Goal: Find specific page/section: Find specific page/section

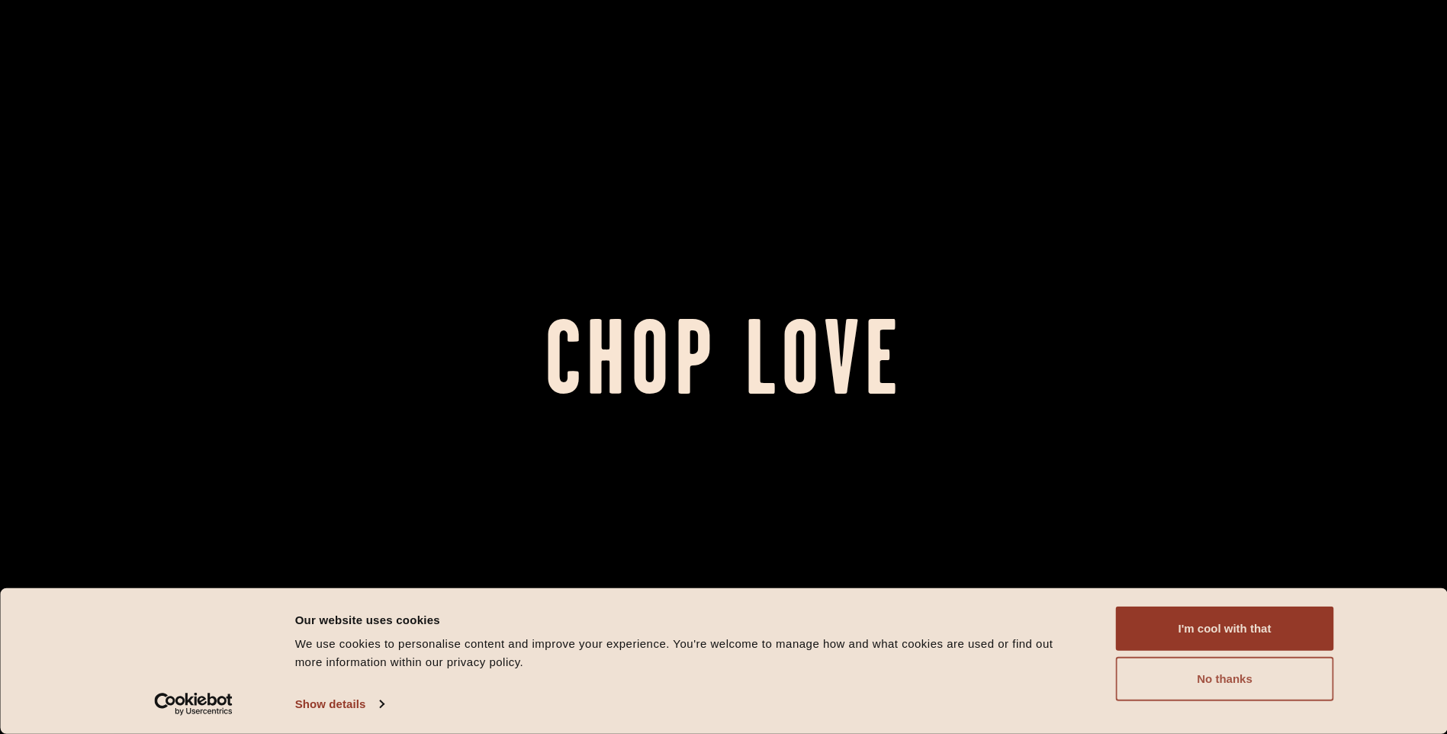
click at [1188, 680] on button "No thanks" at bounding box center [1225, 679] width 218 height 44
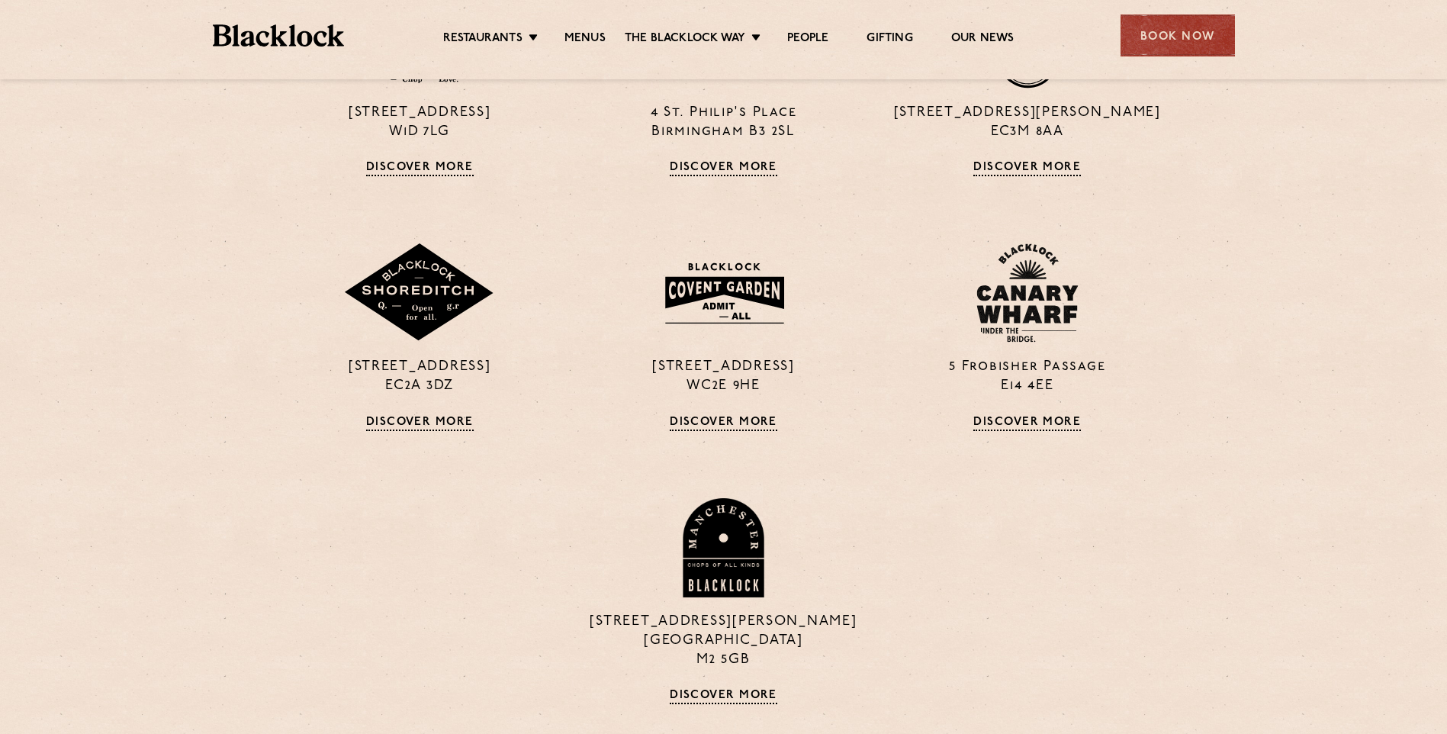
scroll to position [1144, 0]
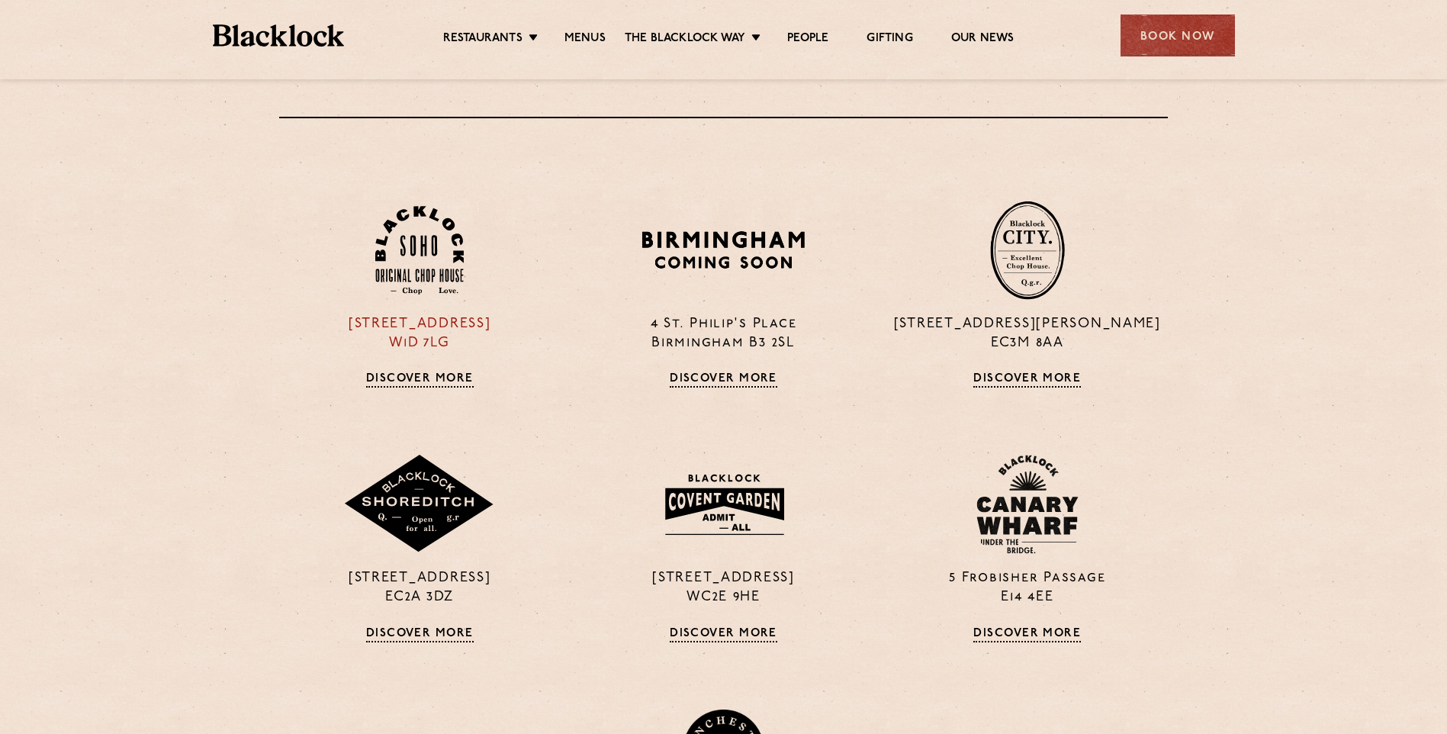
click at [404, 378] on link "Discover More" at bounding box center [420, 379] width 108 height 15
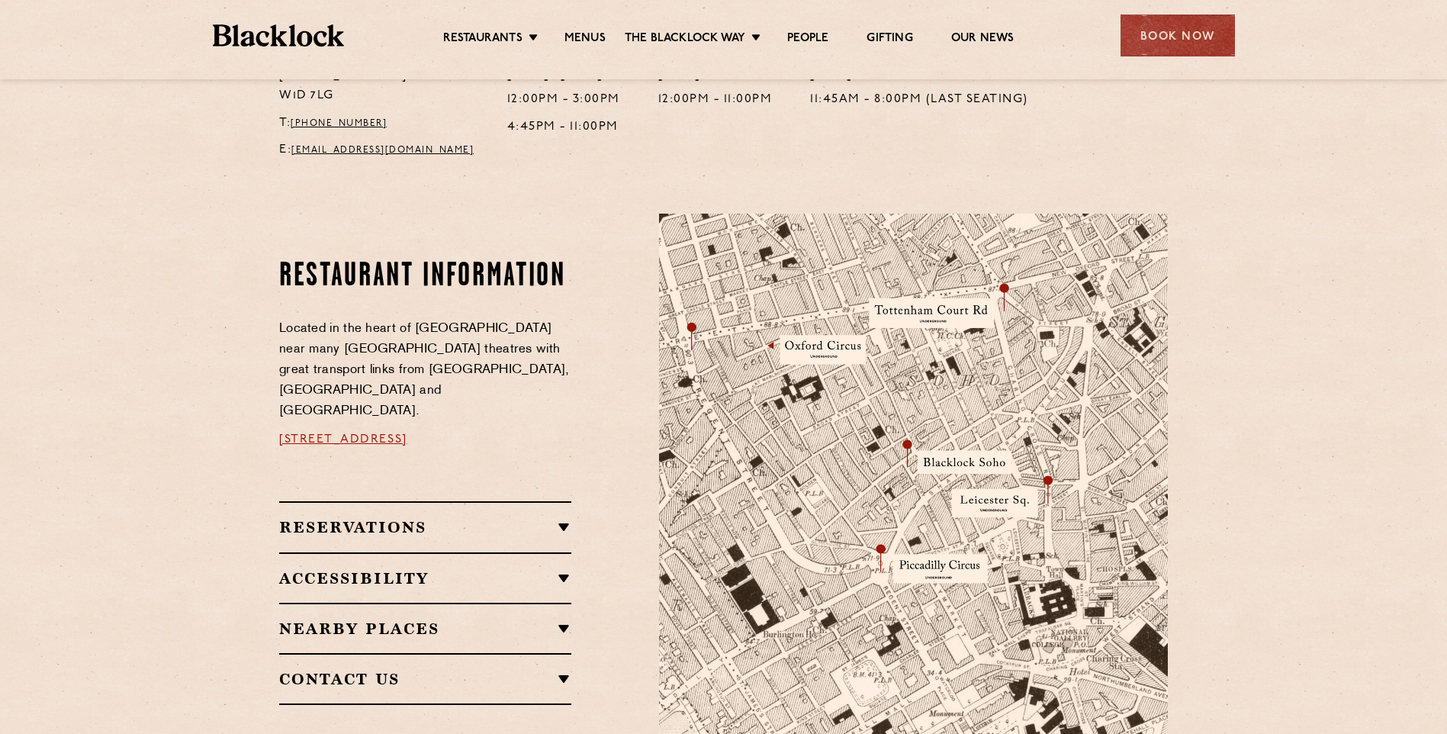
scroll to position [458, 0]
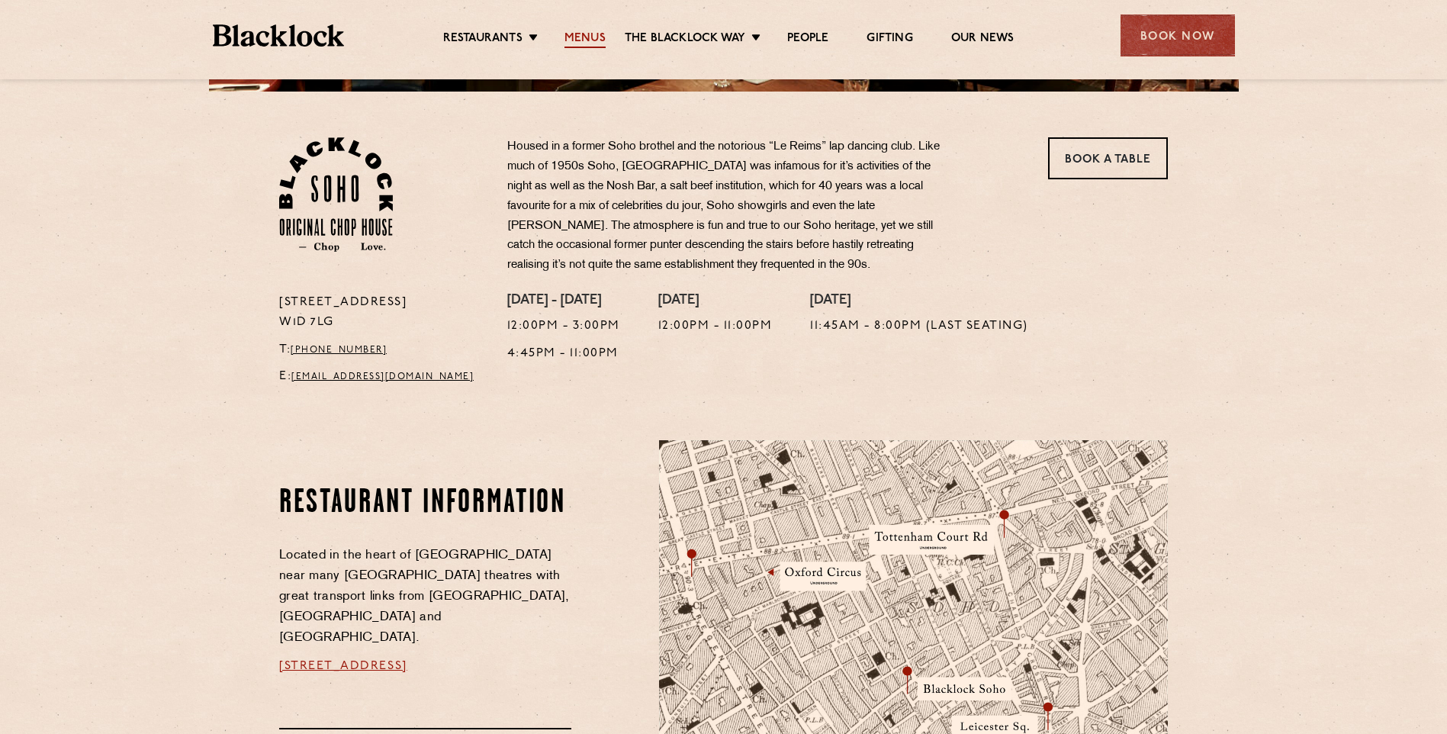
click at [590, 40] on link "Menus" at bounding box center [584, 39] width 41 height 17
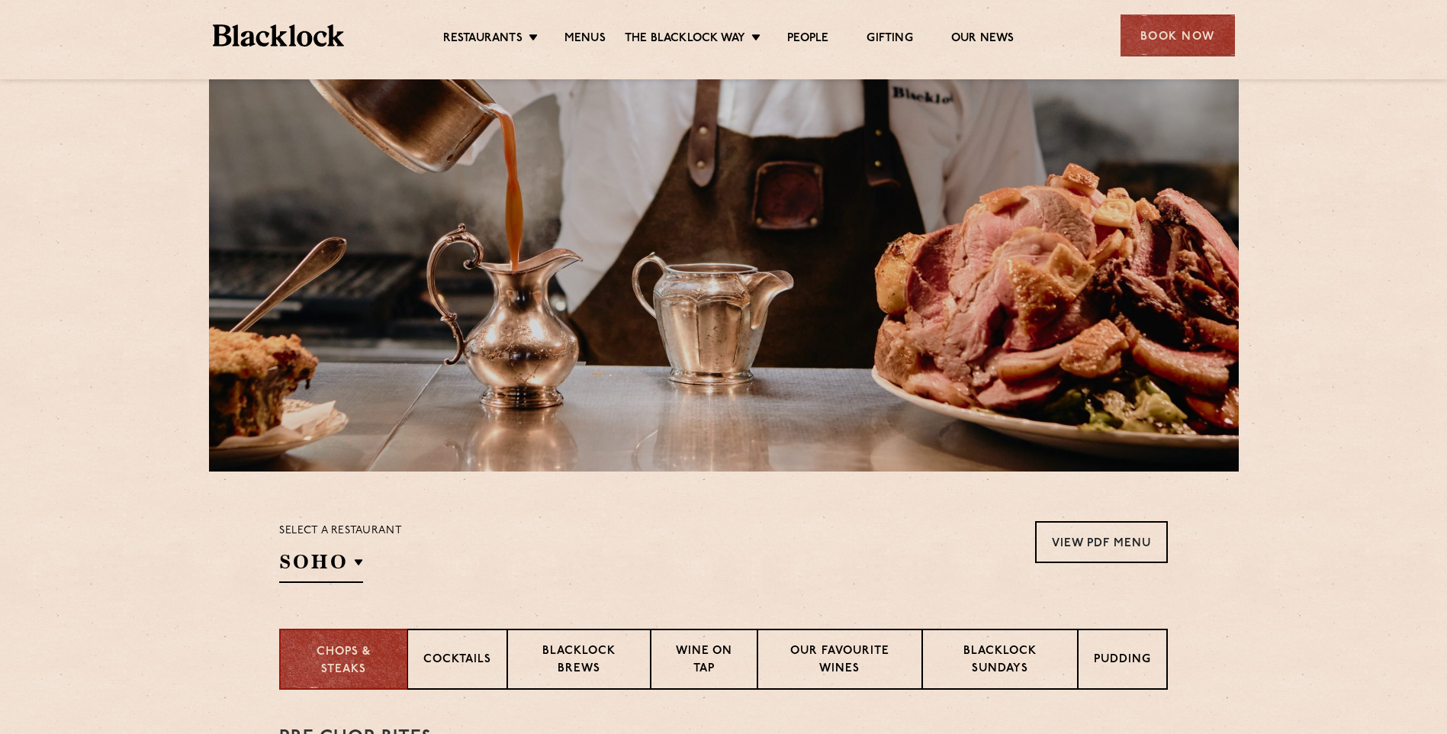
scroll to position [229, 0]
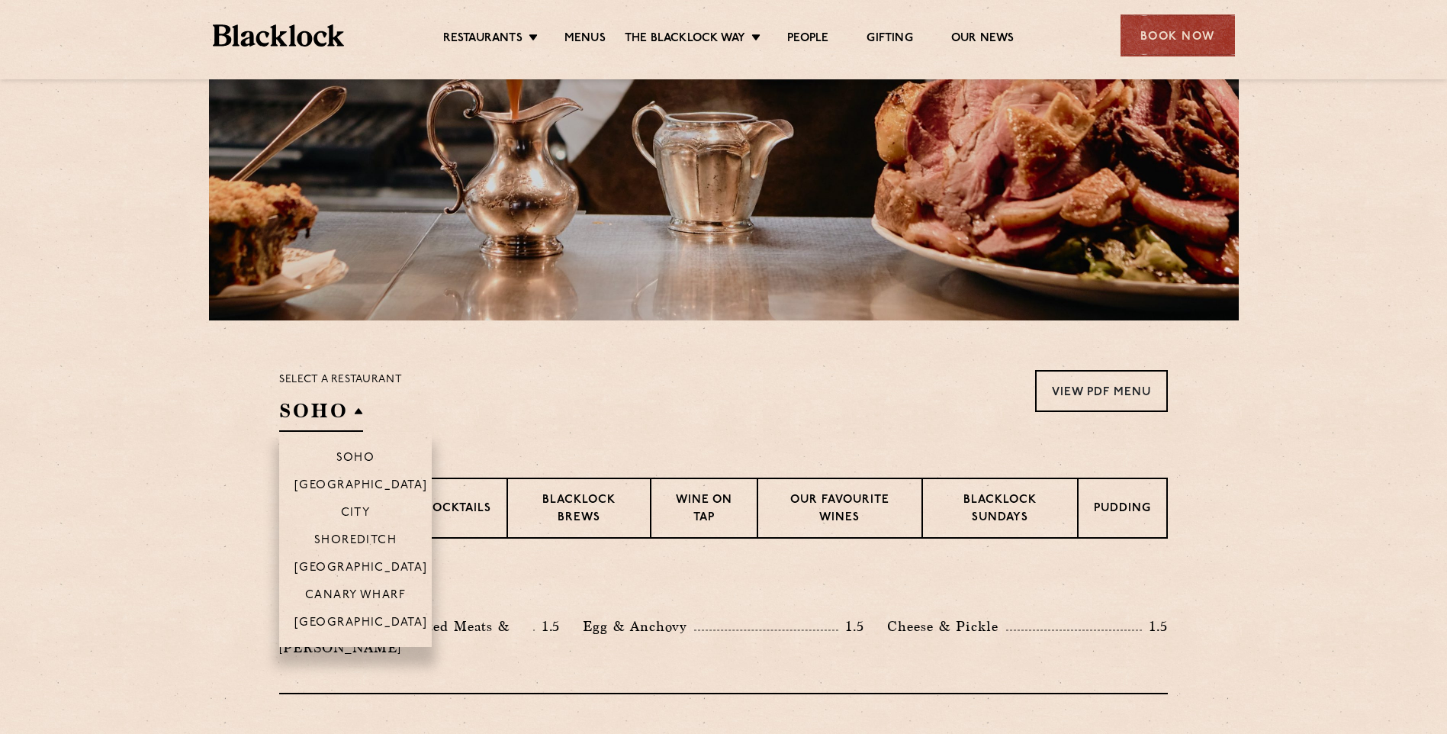
click at [349, 451] on li "Soho" at bounding box center [355, 451] width 153 height 39
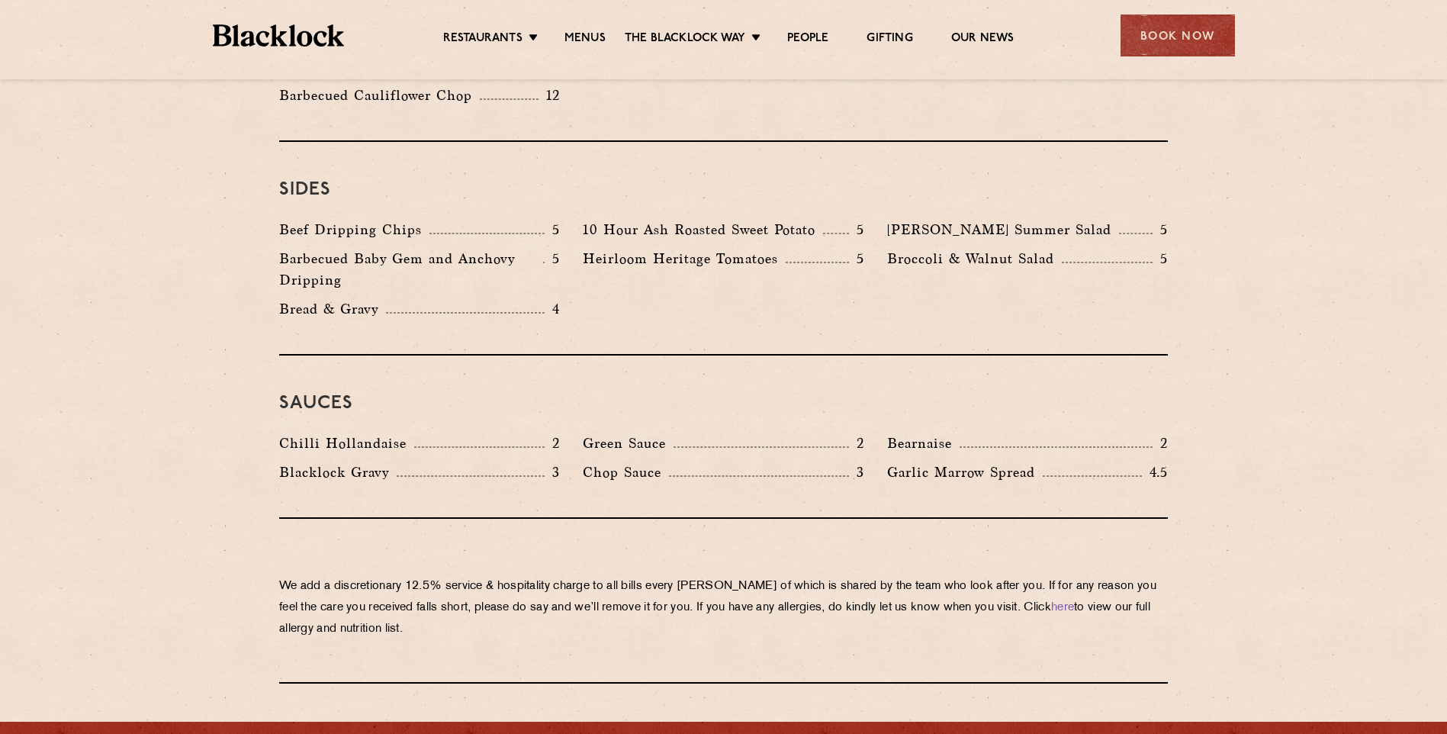
scroll to position [2288, 0]
